Goal: Information Seeking & Learning: Learn about a topic

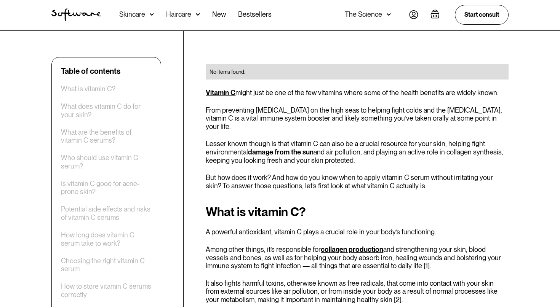
scroll to position [1715, 0]
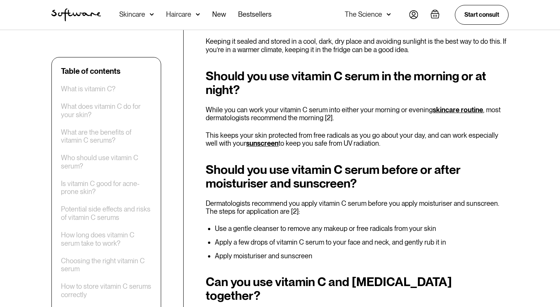
click at [440, 163] on h2 "Should you use vitamin C serum before or after moisturiser and sunscreen?" at bounding box center [357, 176] width 303 height 27
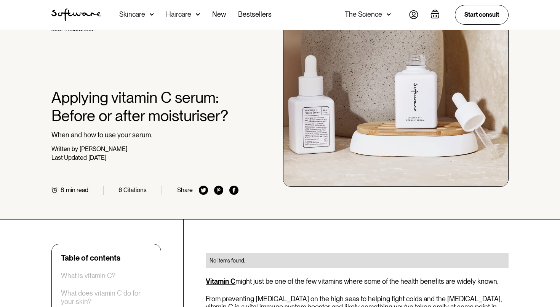
scroll to position [0, 0]
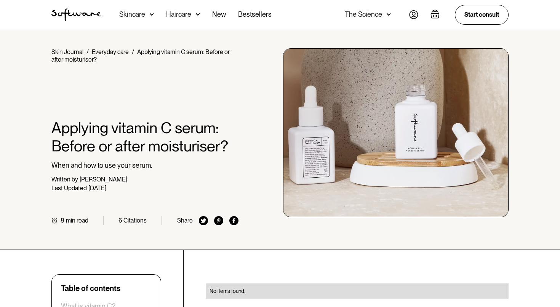
click at [146, 16] on div "Skincare" at bounding box center [136, 15] width 35 height 30
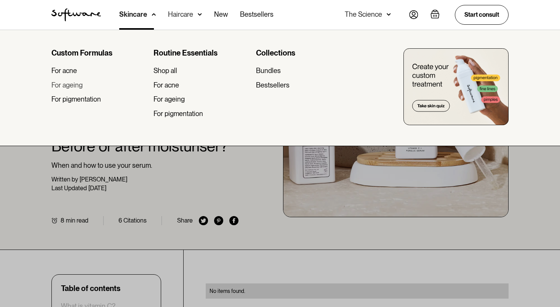
click at [78, 85] on div "For ageing" at bounding box center [66, 85] width 31 height 8
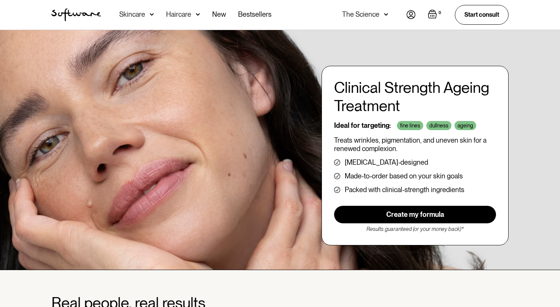
click at [358, 14] on div "The Science" at bounding box center [360, 15] width 37 height 8
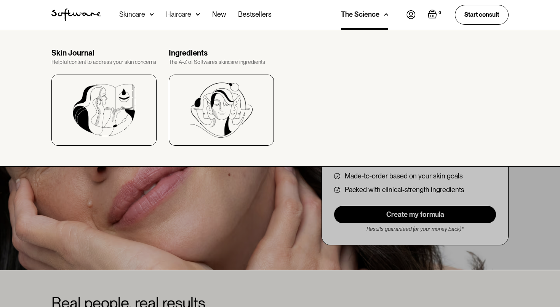
click at [73, 14] on img "home" at bounding box center [76, 14] width 50 height 13
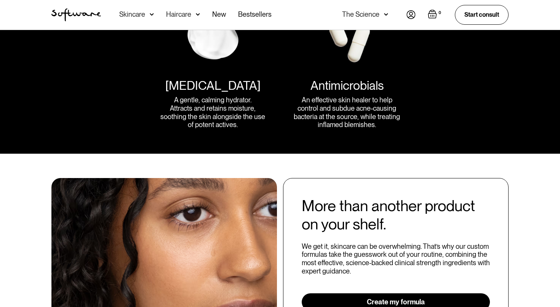
scroll to position [1194, 0]
